Goal: Task Accomplishment & Management: Manage account settings

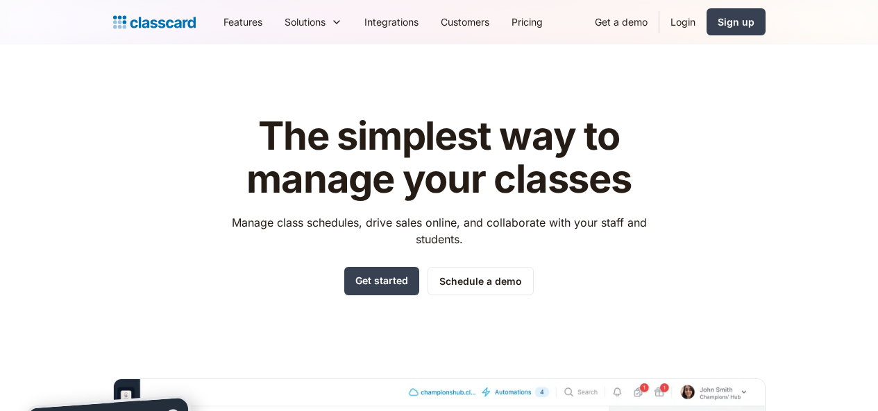
click at [706, 15] on link "Login" at bounding box center [682, 21] width 47 height 31
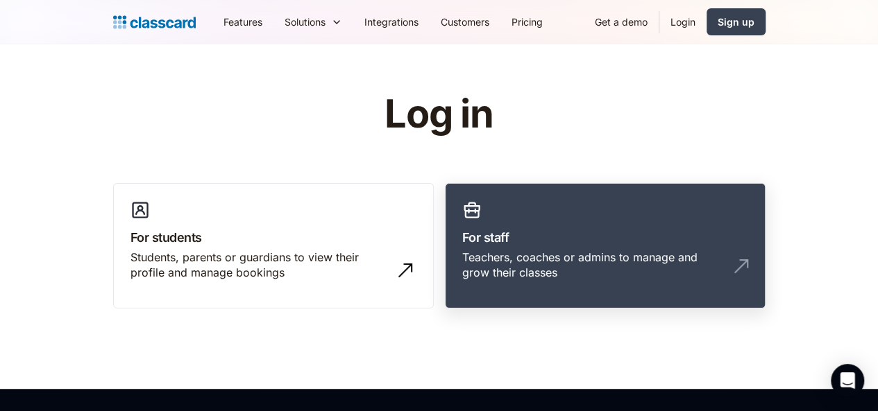
click at [617, 223] on link "For staff Teachers, coaches or admins to manage and grow their classes" at bounding box center [605, 246] width 321 height 126
